Goal: Find specific page/section: Find specific page/section

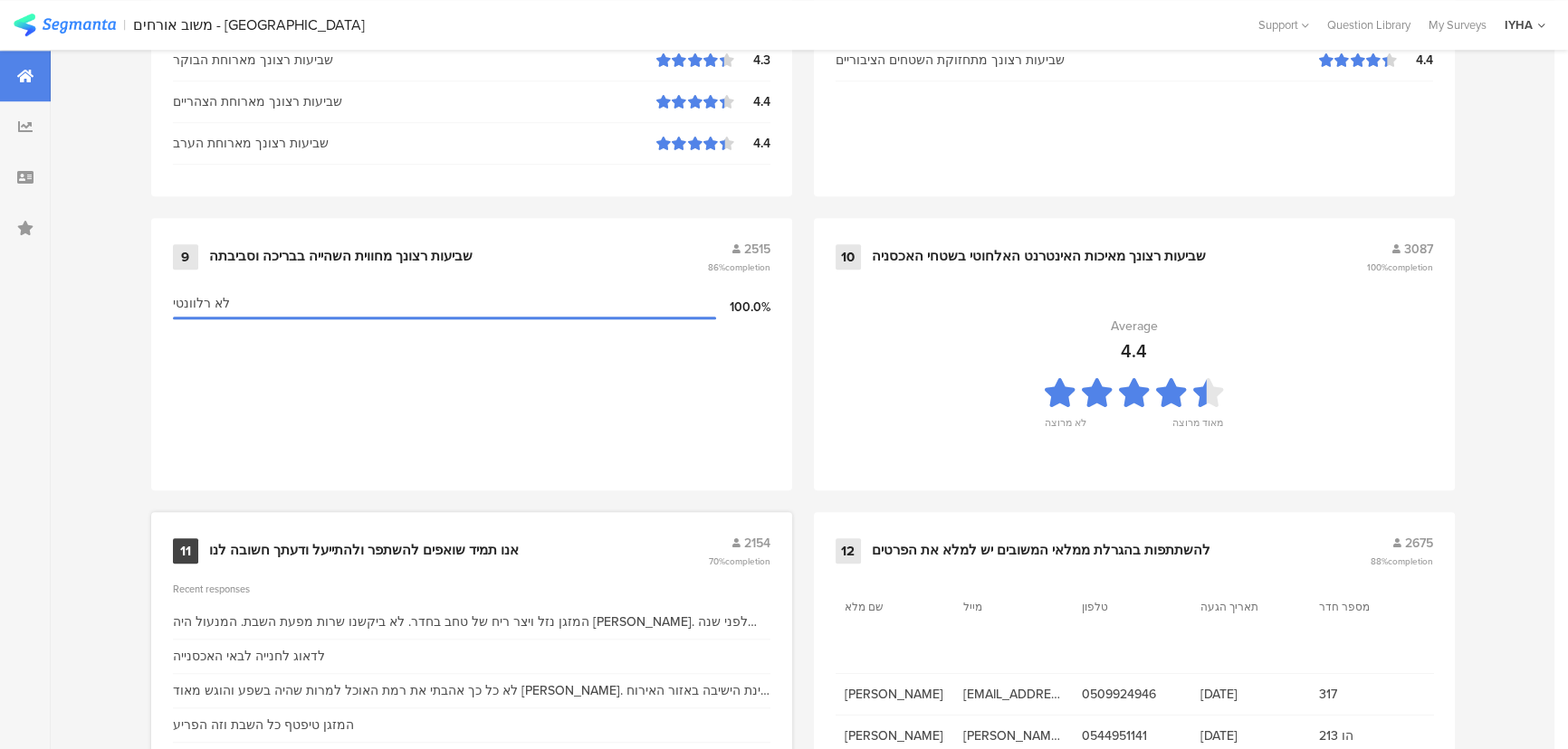
scroll to position [1901, 0]
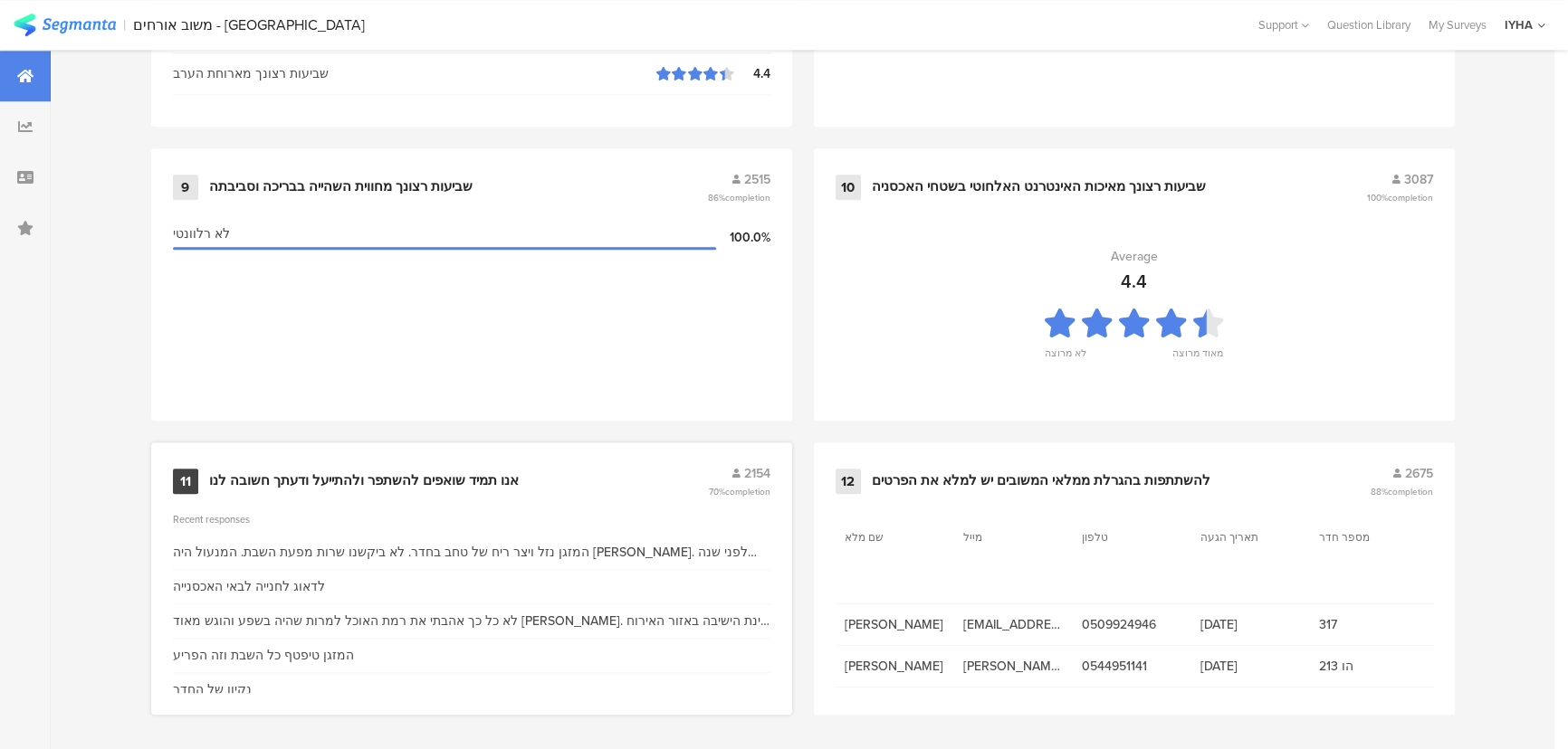
click at [547, 472] on div "אנו תמיד שואפים להשתפר ולהתייעל ודעתך חשובה לנו" at bounding box center [457, 482] width 496 height 18
